Goal: Task Accomplishment & Management: Manage account settings

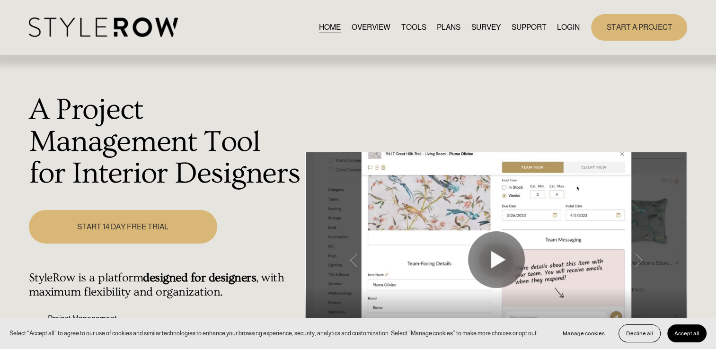
click at [562, 34] on div "HOME OVERVIEW TOOLS PLANS SURVEY SUPPORT QUESTIONS" at bounding box center [304, 27] width 551 height 19
click at [570, 26] on link "LOGIN" at bounding box center [568, 27] width 23 height 13
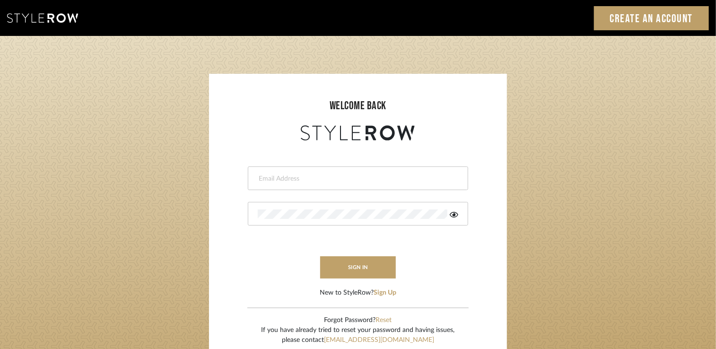
click at [365, 182] on input "email" at bounding box center [357, 178] width 198 height 9
type input "ann@annkottlerhome.com"
click at [451, 216] on icon at bounding box center [454, 215] width 9 height 6
click at [384, 220] on div at bounding box center [358, 214] width 221 height 24
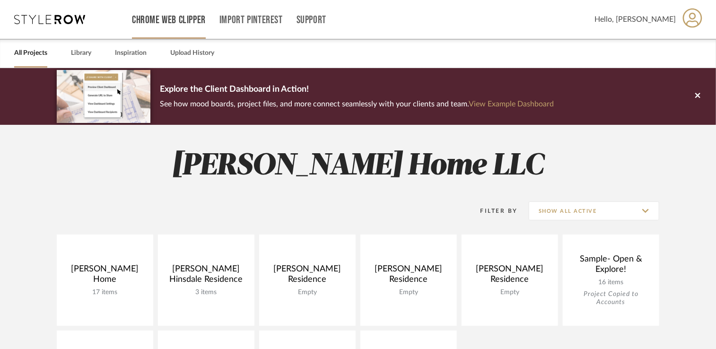
click at [185, 13] on div "Chrome Web Clipper" at bounding box center [169, 19] width 74 height 39
click at [178, 26] on div "Chrome Web Clipper" at bounding box center [169, 19] width 74 height 39
click at [162, 27] on div "Chrome Web Clipper" at bounding box center [169, 19] width 74 height 39
click at [168, 17] on link "Chrome Web Clipper" at bounding box center [169, 20] width 74 height 8
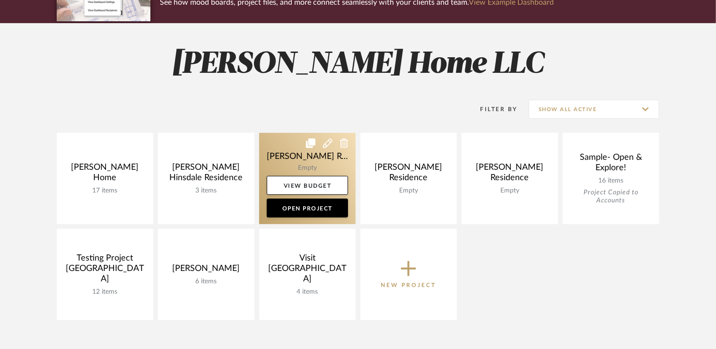
scroll to position [103, 0]
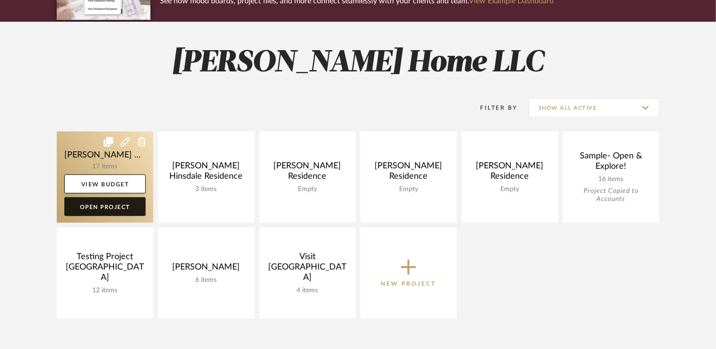
click at [128, 204] on link "Open Project" at bounding box center [104, 206] width 81 height 19
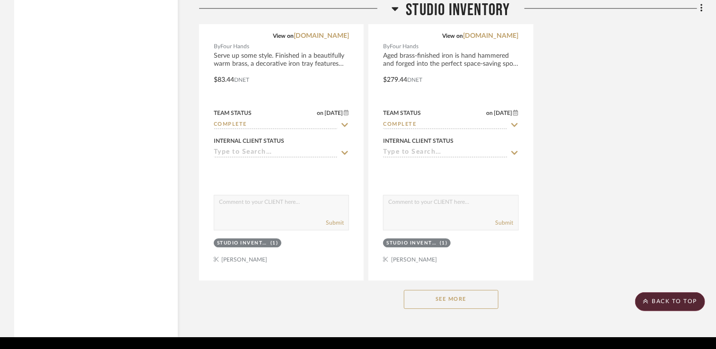
scroll to position [1264, 0]
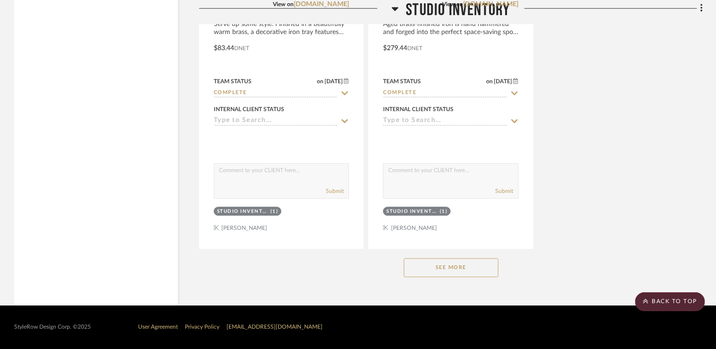
click at [469, 266] on button "See More" at bounding box center [451, 267] width 95 height 19
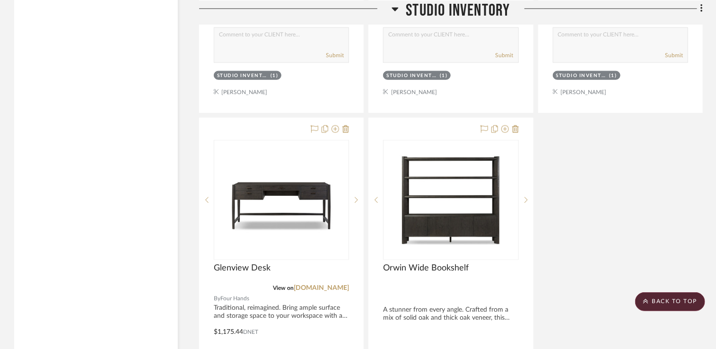
scroll to position [2525, 0]
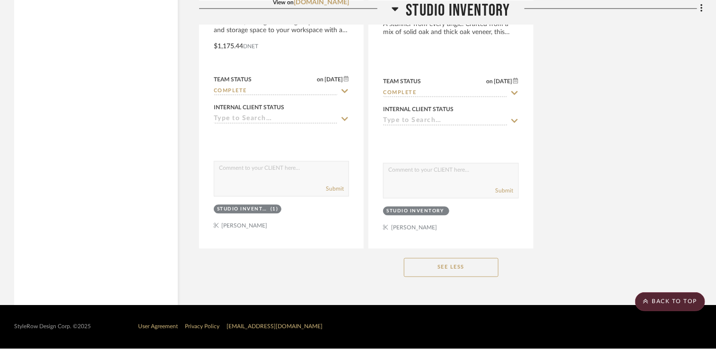
click at [475, 270] on button "See Less" at bounding box center [451, 267] width 95 height 19
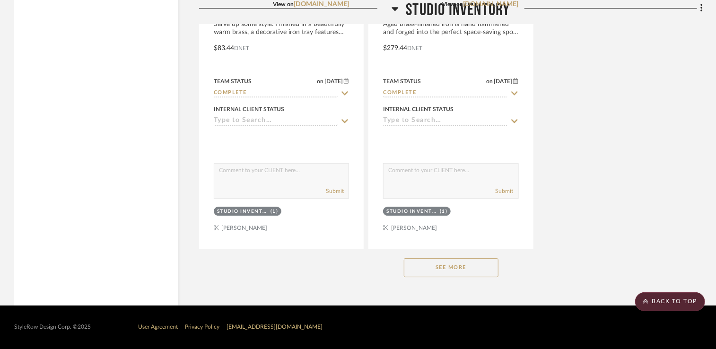
click at [475, 270] on button "See More" at bounding box center [451, 267] width 95 height 19
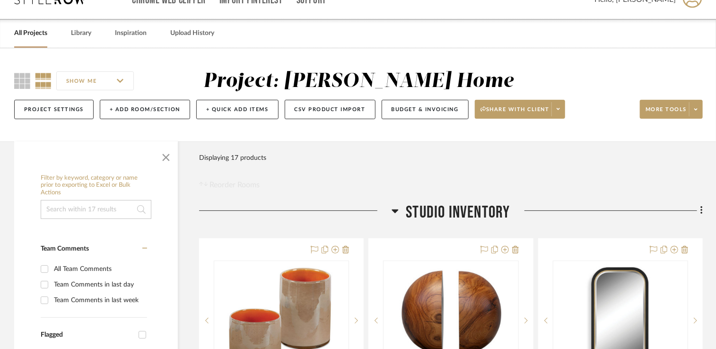
scroll to position [21, 0]
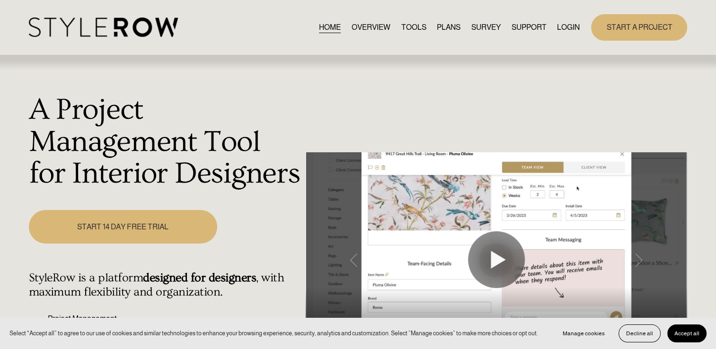
click at [565, 29] on link "LOGIN" at bounding box center [568, 27] width 23 height 13
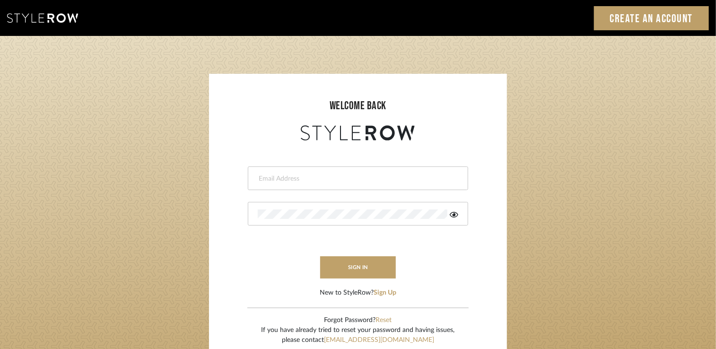
click at [410, 181] on input "email" at bounding box center [357, 178] width 198 height 9
type input "ann@annkottlerhome.com"
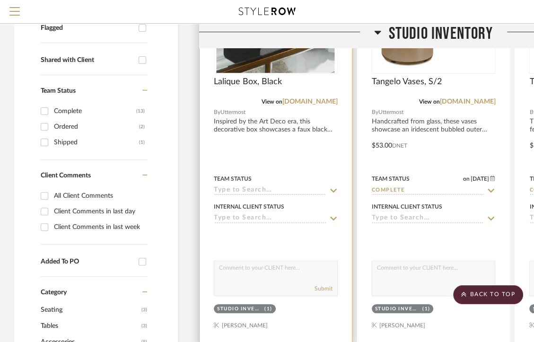
scroll to position [307, 0]
click at [333, 187] on icon at bounding box center [333, 191] width 9 height 8
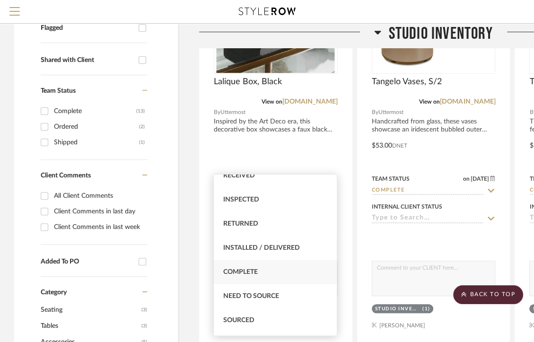
scroll to position [179, 0]
click at [275, 281] on div "Complete" at bounding box center [275, 273] width 123 height 24
type input "[DATE]"
type input "Complete"
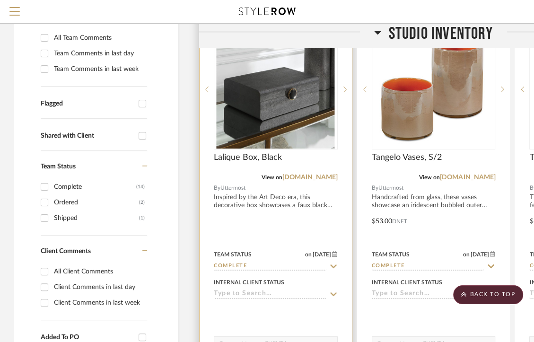
scroll to position [231, 0]
click at [272, 248] on div "Team Status on [DATE] [DATE] Complete" at bounding box center [276, 259] width 124 height 23
click at [270, 262] on input "Complete" at bounding box center [270, 266] width 113 height 9
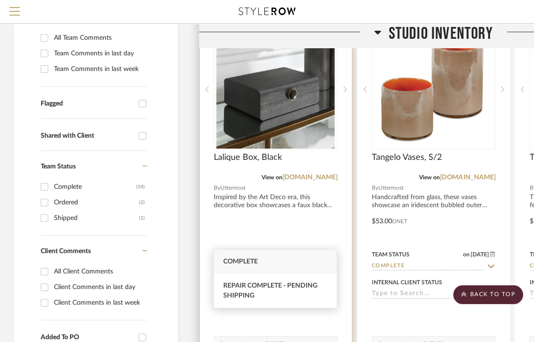
click at [283, 213] on div at bounding box center [276, 215] width 152 height 414
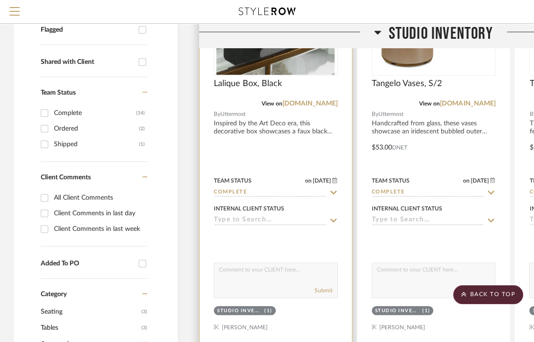
scroll to position [306, 0]
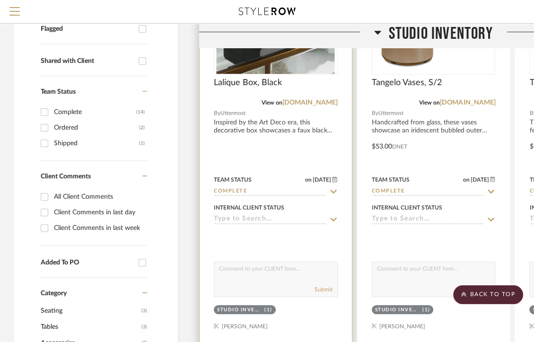
click at [305, 215] on input at bounding box center [270, 219] width 113 height 9
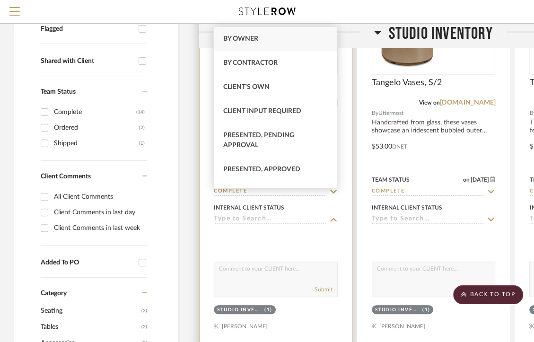
click at [281, 229] on div at bounding box center [276, 238] width 124 height 19
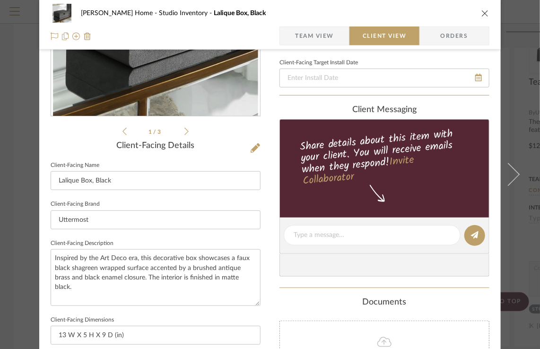
scroll to position [0, 0]
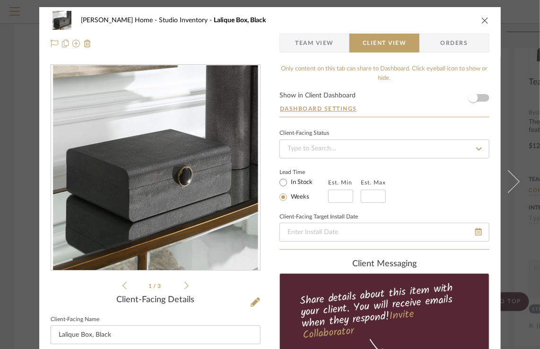
click at [324, 43] on span "Team View" at bounding box center [314, 43] width 39 height 19
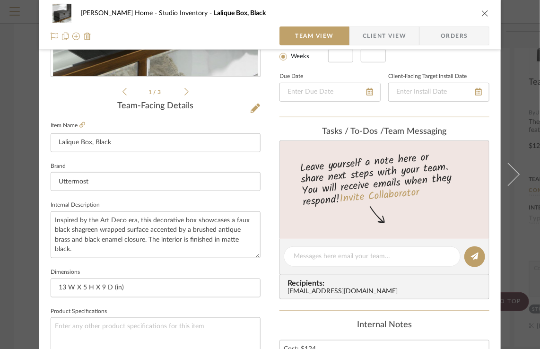
scroll to position [193, 0]
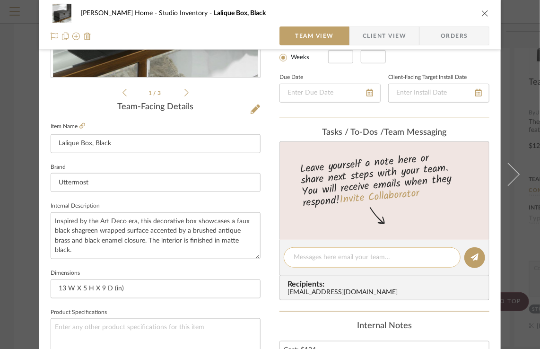
click at [355, 250] on div at bounding box center [372, 257] width 177 height 20
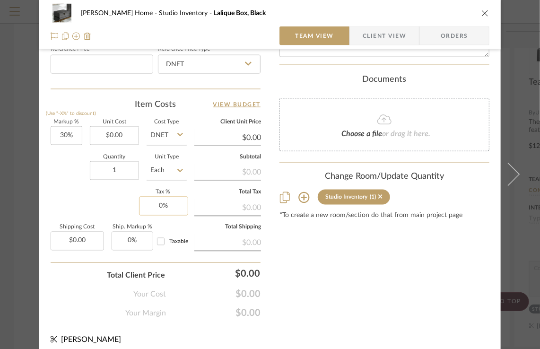
scroll to position [528, 0]
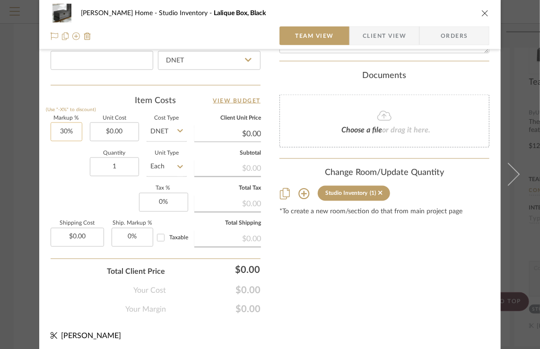
type input "30"
click at [74, 133] on input "30" at bounding box center [67, 132] width 32 height 19
type input "0%"
type input "0.00"
click at [119, 132] on input "0.00" at bounding box center [114, 132] width 49 height 19
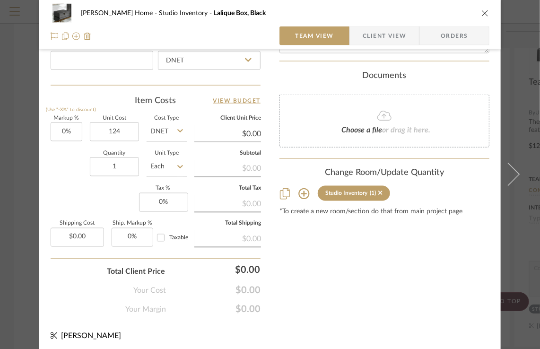
type input "$124.00"
click at [55, 182] on div "Quantity 1 Unit Type Each" at bounding box center [119, 168] width 136 height 34
type input "$124.00"
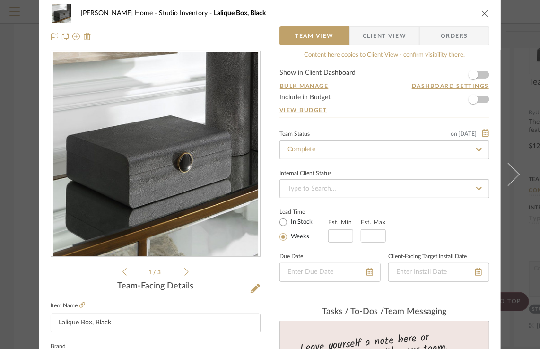
scroll to position [0, 0]
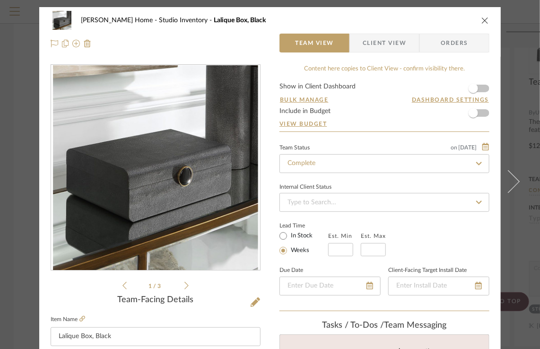
click at [382, 39] on span "Client View" at bounding box center [385, 43] width 44 height 19
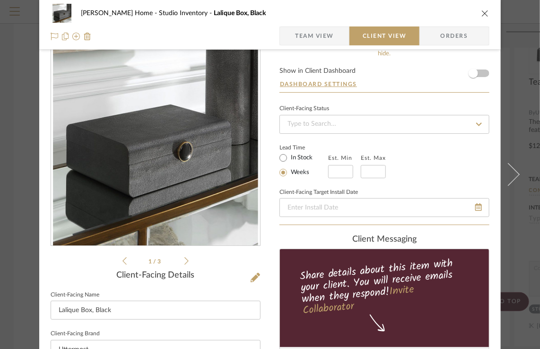
scroll to position [25, 0]
click at [395, 124] on input at bounding box center [385, 124] width 210 height 19
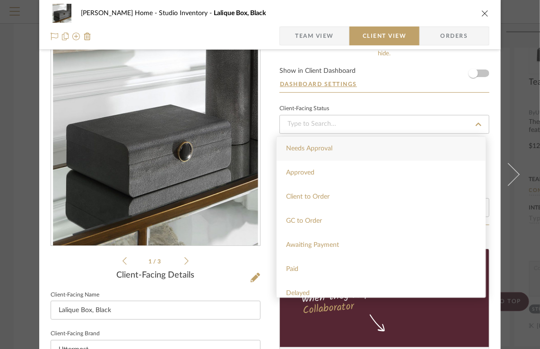
click at [408, 106] on div "Client-Facing Status" at bounding box center [385, 108] width 210 height 5
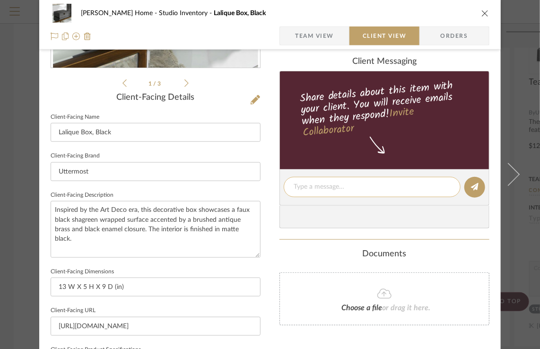
scroll to position [210, 0]
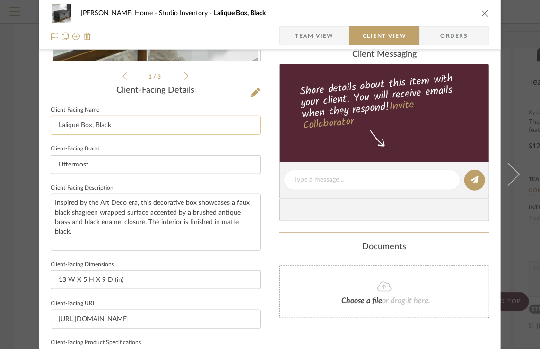
click at [142, 133] on input "Lalique Box, Black" at bounding box center [156, 125] width 210 height 19
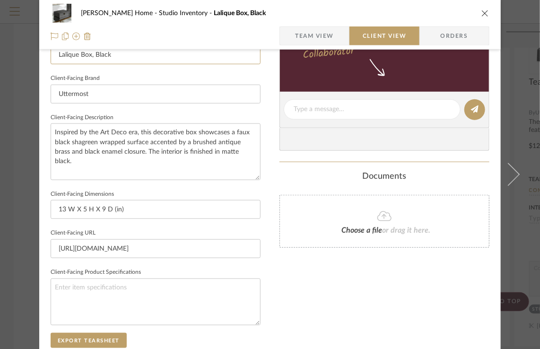
scroll to position [281, 0]
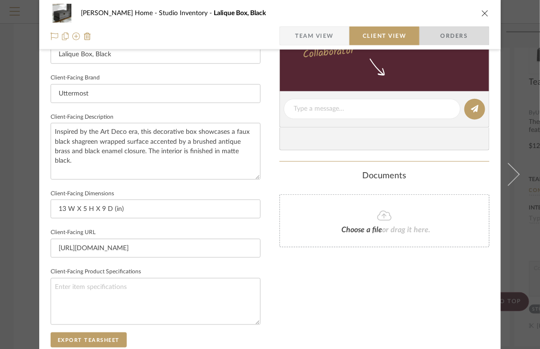
click at [458, 41] on span "Orders" at bounding box center [455, 35] width 48 height 19
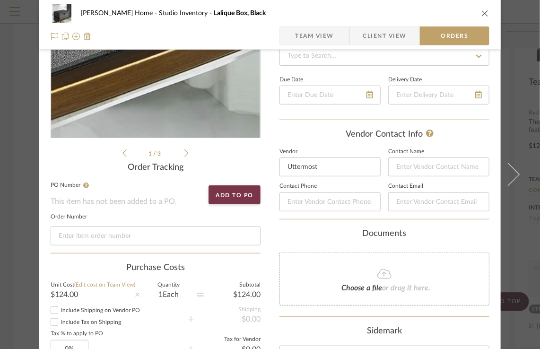
scroll to position [133, 0]
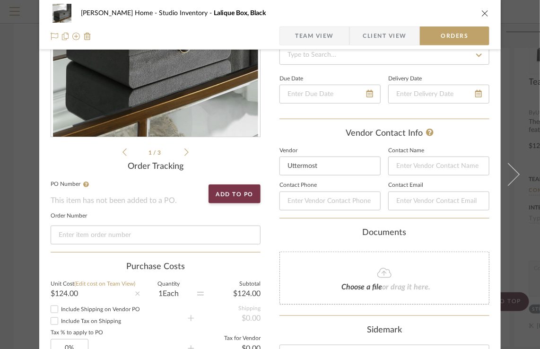
click at [482, 13] on icon "close" at bounding box center [486, 13] width 8 height 8
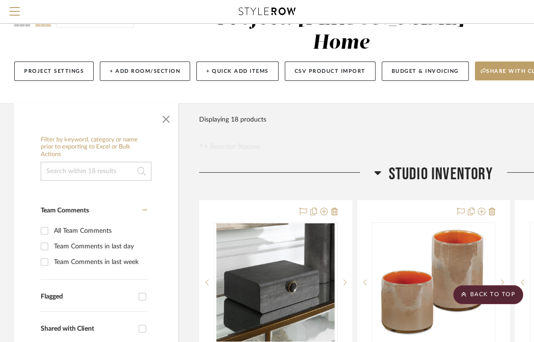
scroll to position [0, 0]
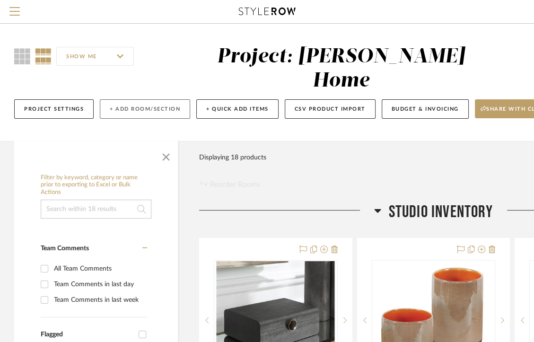
click at [121, 99] on button "+ Add Room/Section" at bounding box center [145, 108] width 90 height 19
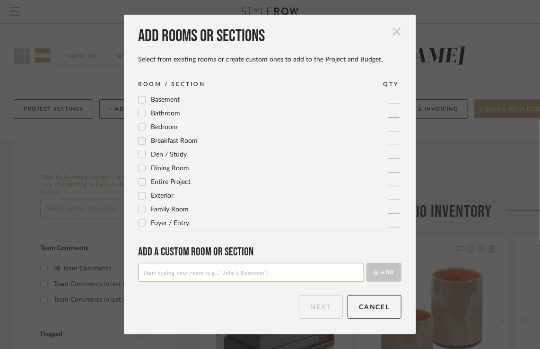
click at [396, 29] on span "button" at bounding box center [397, 31] width 19 height 19
